Goal: Task Accomplishment & Management: Manage account settings

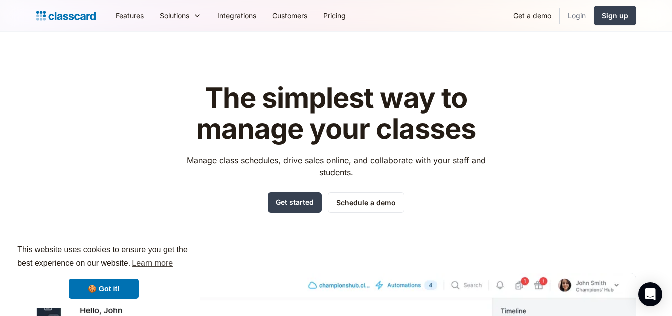
click at [570, 19] on link "Login" at bounding box center [577, 15] width 34 height 22
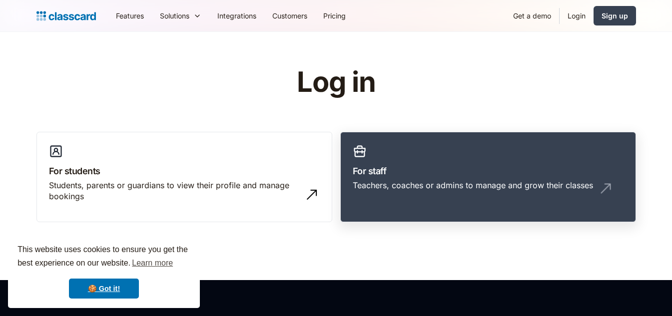
click at [466, 161] on link "For staff Teachers, coaches or admins to manage and grow their classes" at bounding box center [488, 177] width 296 height 91
